Goal: Information Seeking & Learning: Learn about a topic

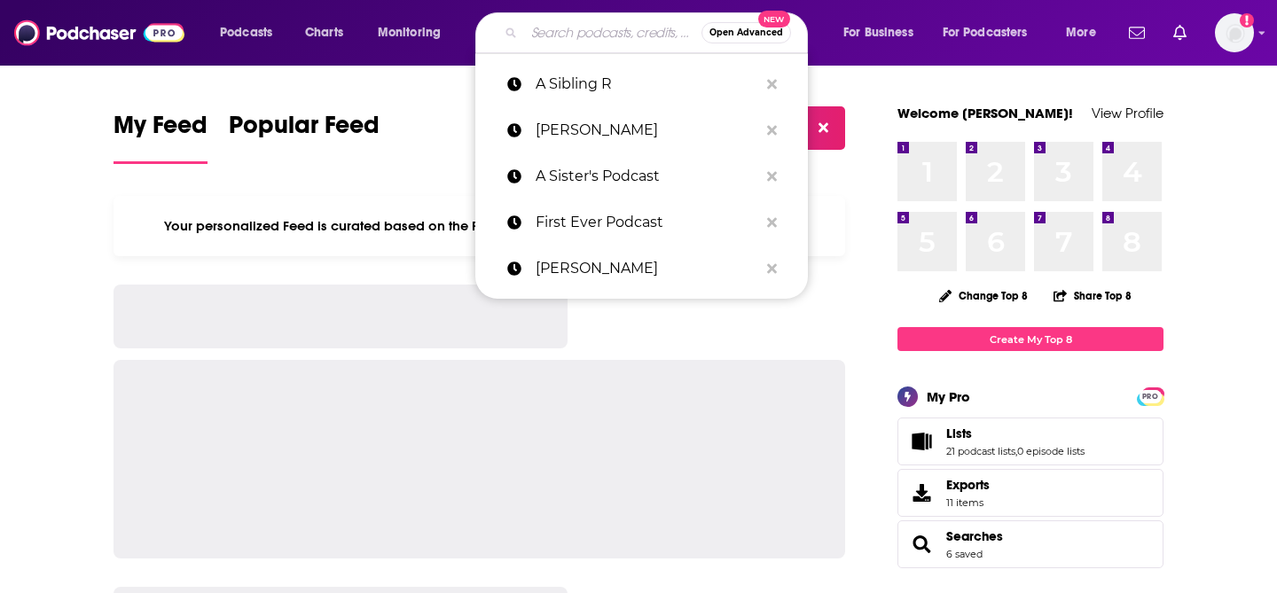
click at [578, 29] on input "Search podcasts, credits, & more..." at bounding box center [612, 33] width 177 height 28
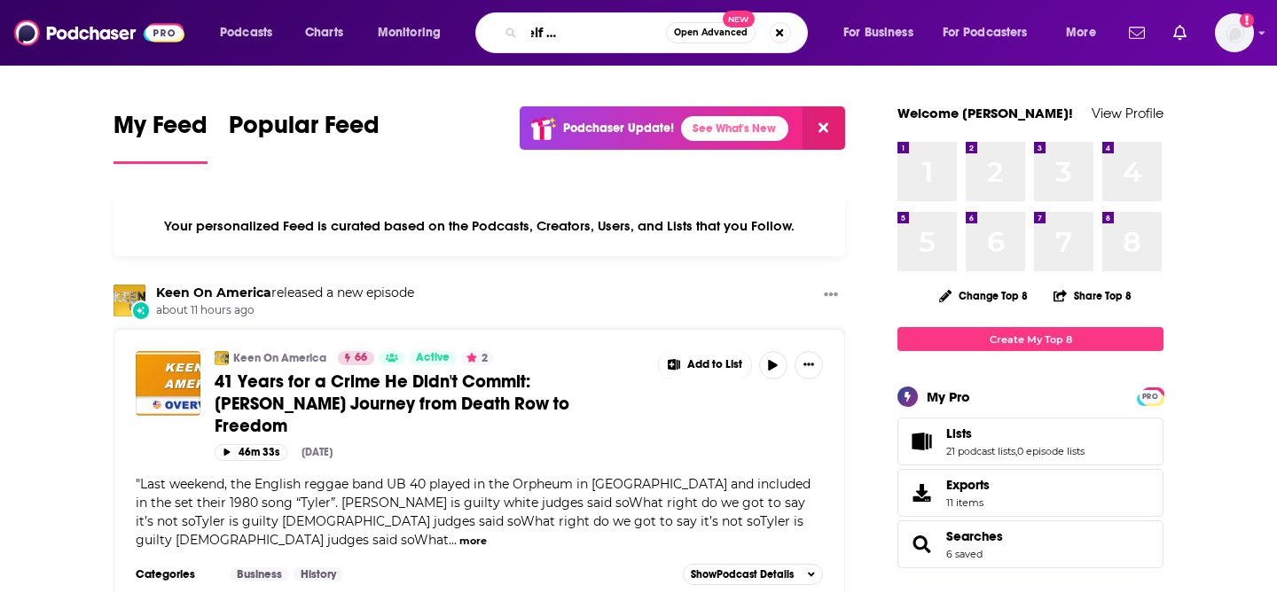
scroll to position [0, 93]
type input "The Higher Self with [PERSON_NAME]"
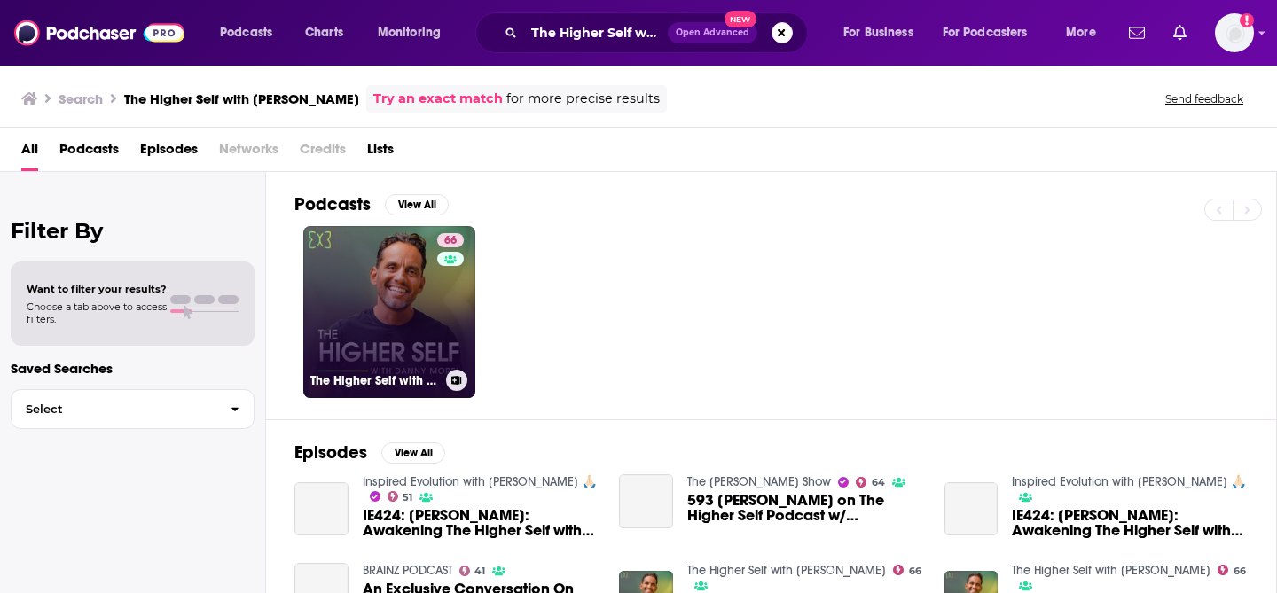
click at [419, 332] on link "66 The Higher Self with [PERSON_NAME]" at bounding box center [389, 312] width 172 height 172
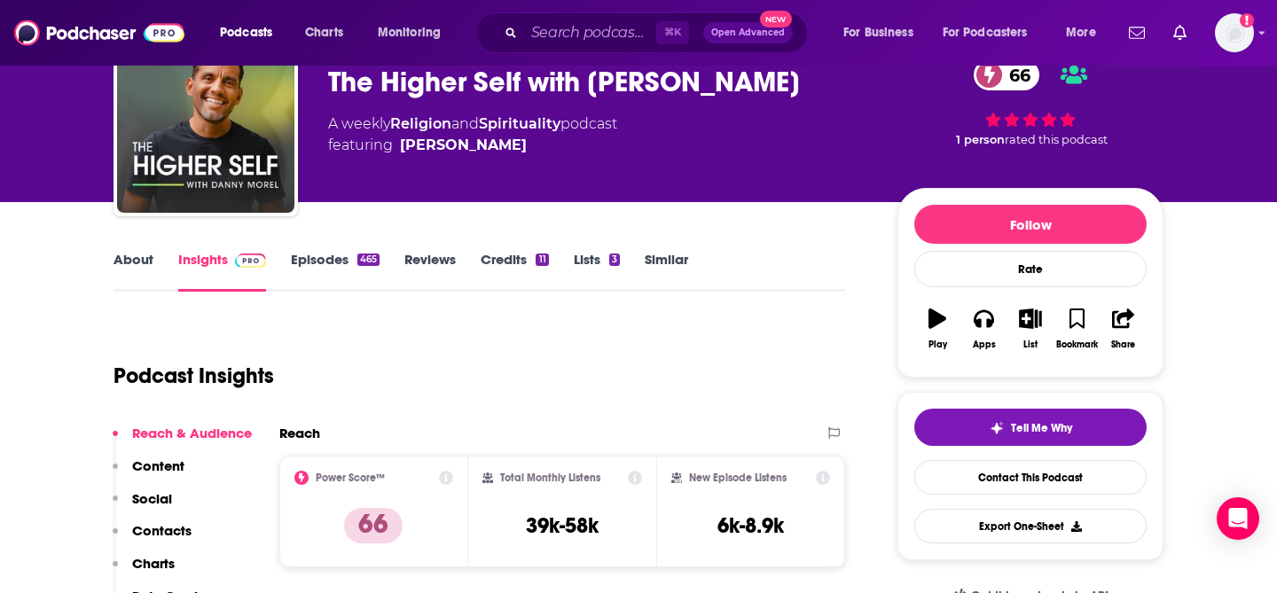
scroll to position [93, 0]
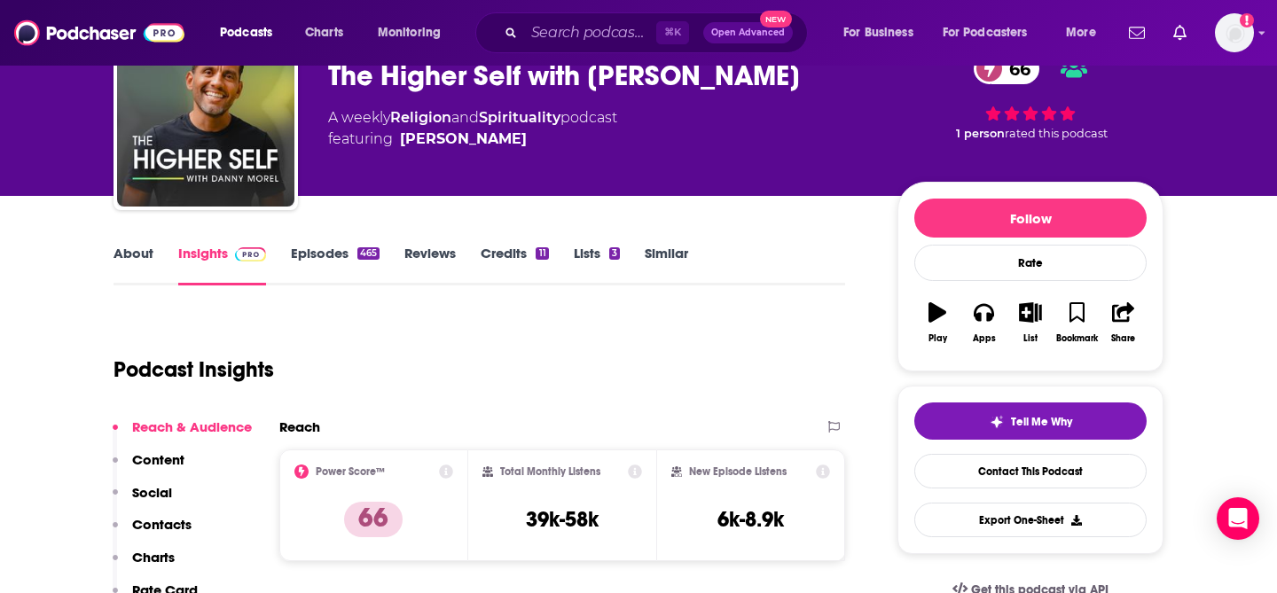
click at [544, 335] on div "Podcast Insights" at bounding box center [471, 359] width 717 height 90
